Goal: Information Seeking & Learning: Learn about a topic

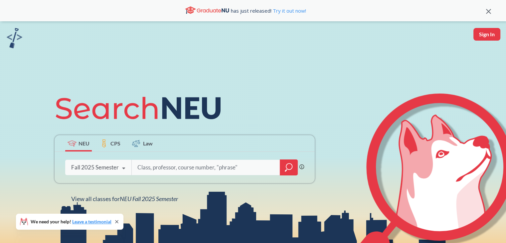
click at [171, 164] on input "search" at bounding box center [206, 167] width 138 height 14
type input "CS 5800"
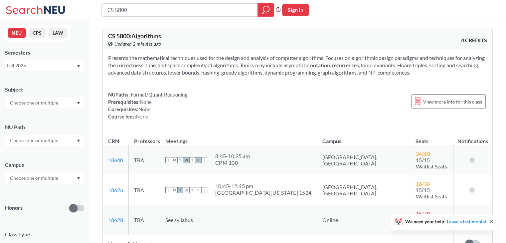
scroll to position [44, 0]
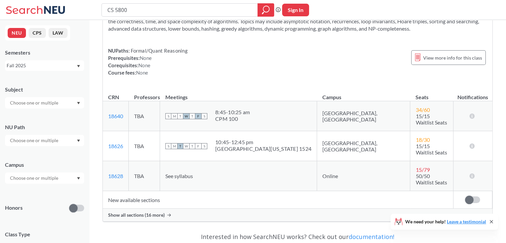
click at [172, 207] on div "CS 5800 : Algorithms View this course on Banner. Updated 2 minutes ago 4 CREDIT…" at bounding box center [298, 103] width 390 height 248
click at [159, 212] on span "Show all sections (16 more)" at bounding box center [136, 215] width 57 height 6
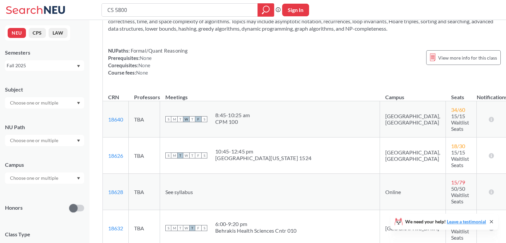
scroll to position [0, 0]
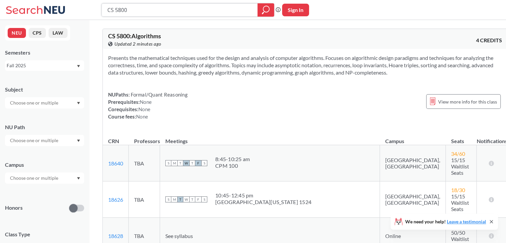
click at [126, 8] on input "CS 5800" at bounding box center [180, 9] width 146 height 11
type input "ACCT 1209"
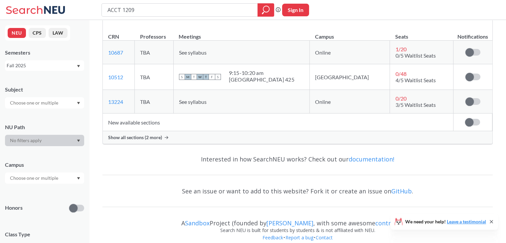
scroll to position [91, 0]
click at [153, 141] on div "Show all sections (2 more)" at bounding box center [298, 136] width 390 height 13
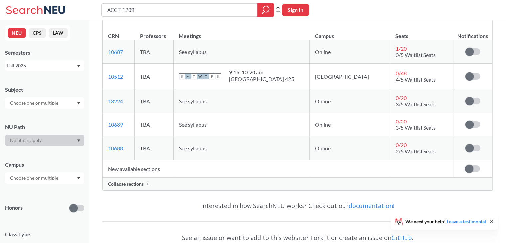
scroll to position [0, 0]
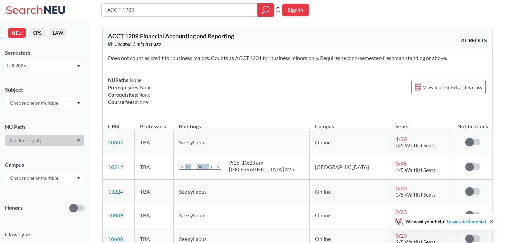
click at [137, 12] on input "ACCT 1209" at bounding box center [180, 9] width 146 height 11
type input "CS 4120"
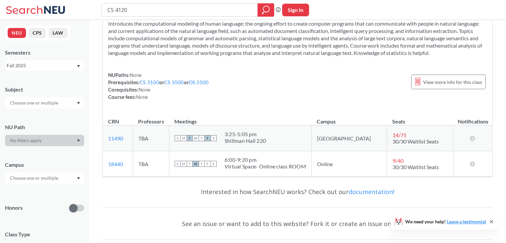
scroll to position [35, 0]
type input "CS 4200"
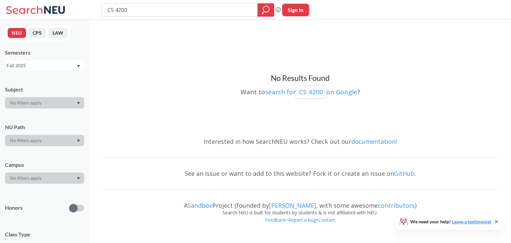
click at [158, 11] on input "CS 4200" at bounding box center [180, 9] width 146 height 11
type input "CS 4110"
click at [160, 11] on input "CS 4110" at bounding box center [180, 9] width 146 height 11
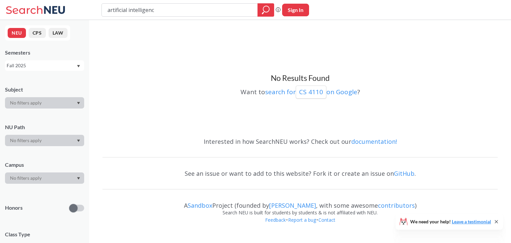
type input "artificial intelligence"
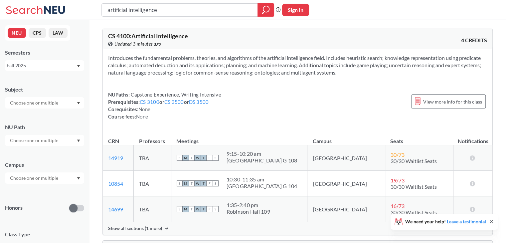
scroll to position [65, 0]
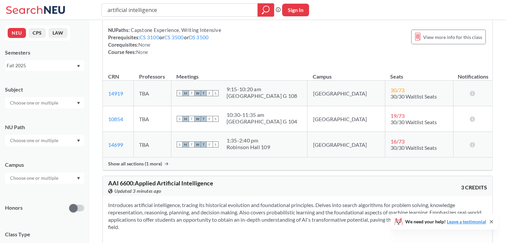
click at [165, 163] on icon at bounding box center [167, 163] width 4 height 3
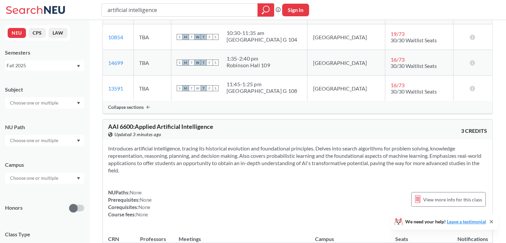
scroll to position [154, 0]
